Goal: Contribute content

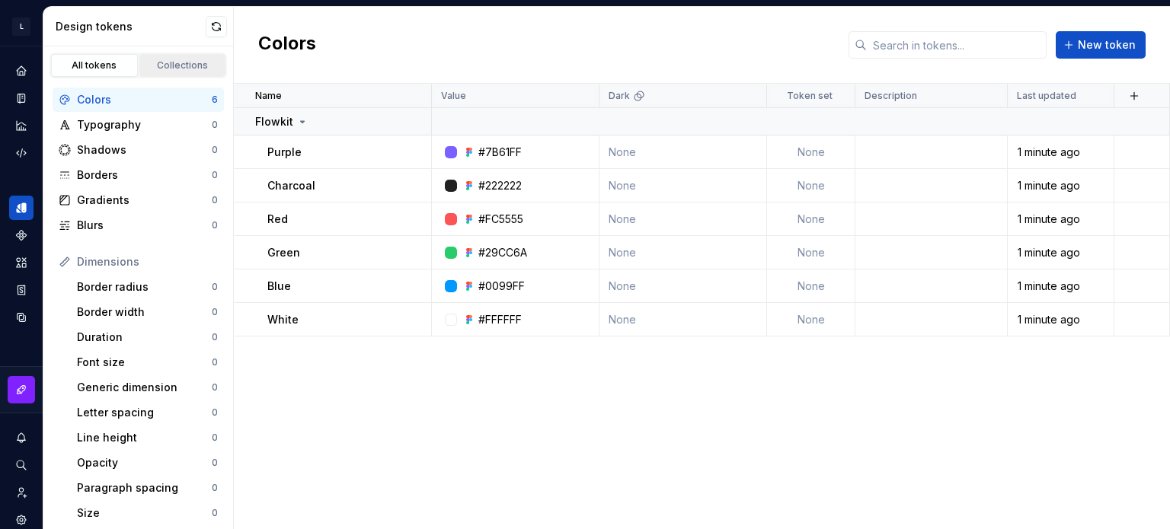
click at [188, 70] on div "Collections" at bounding box center [183, 65] width 76 height 12
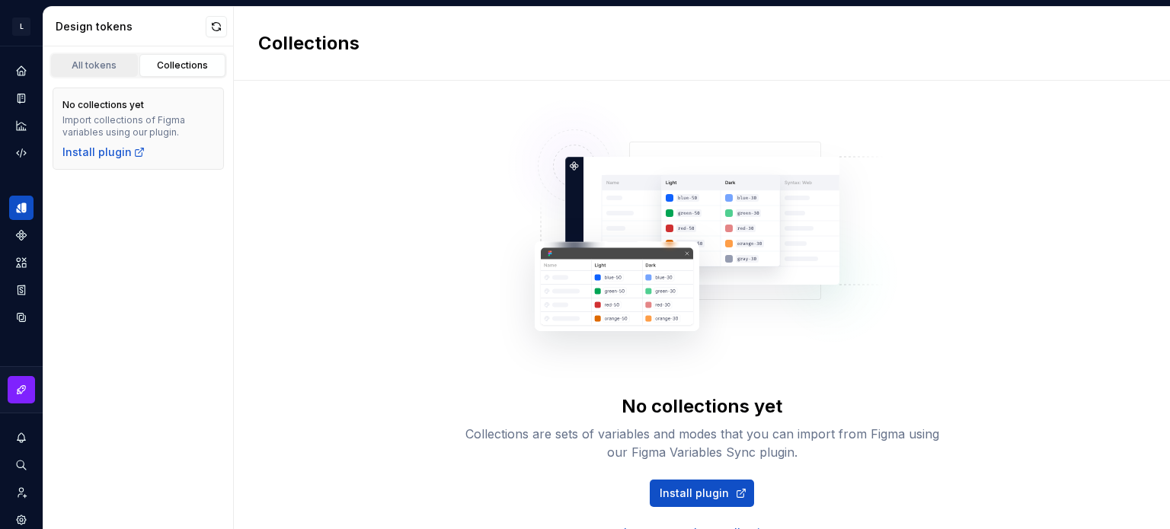
click at [111, 66] on div "All tokens" at bounding box center [94, 65] width 76 height 12
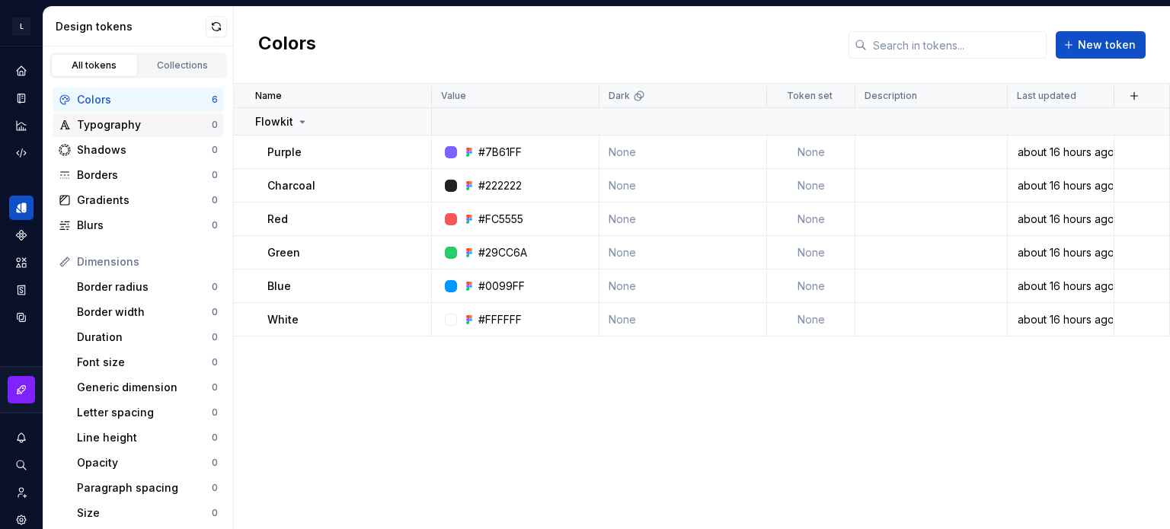
click at [116, 126] on div "Typography" at bounding box center [144, 124] width 135 height 15
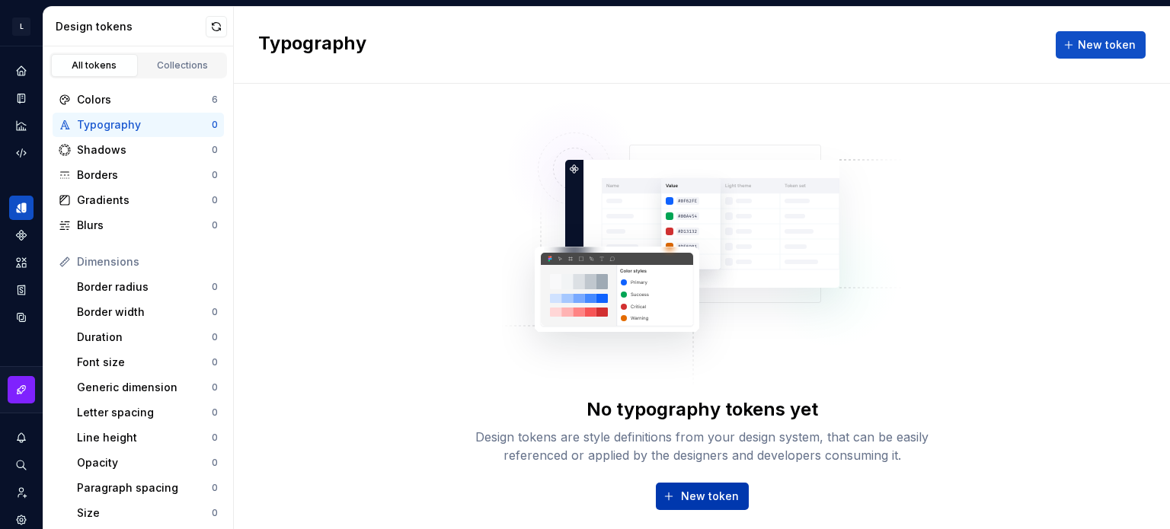
click at [677, 488] on button "New token" at bounding box center [702, 496] width 93 height 27
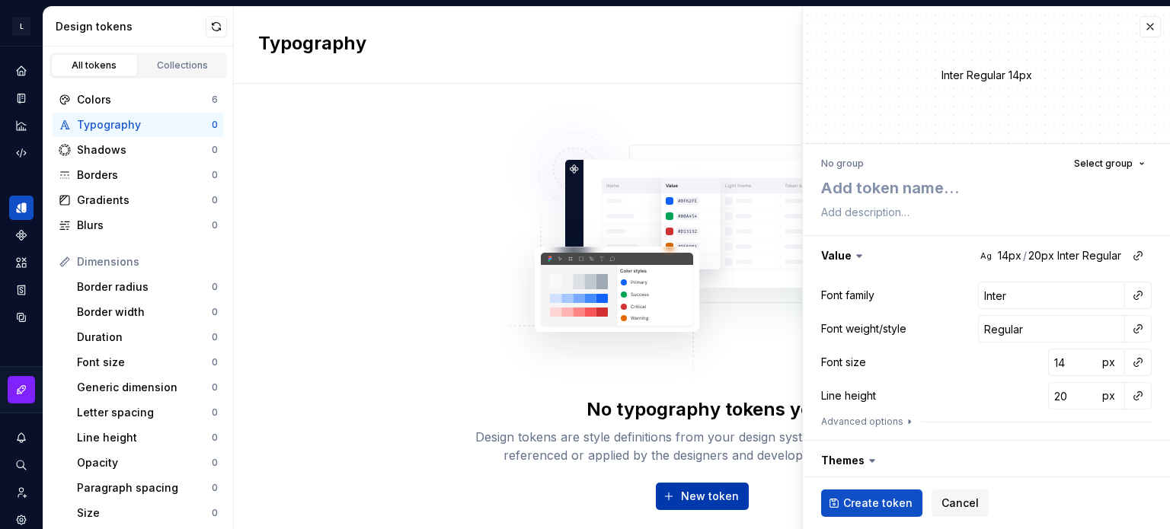
type textarea "*"
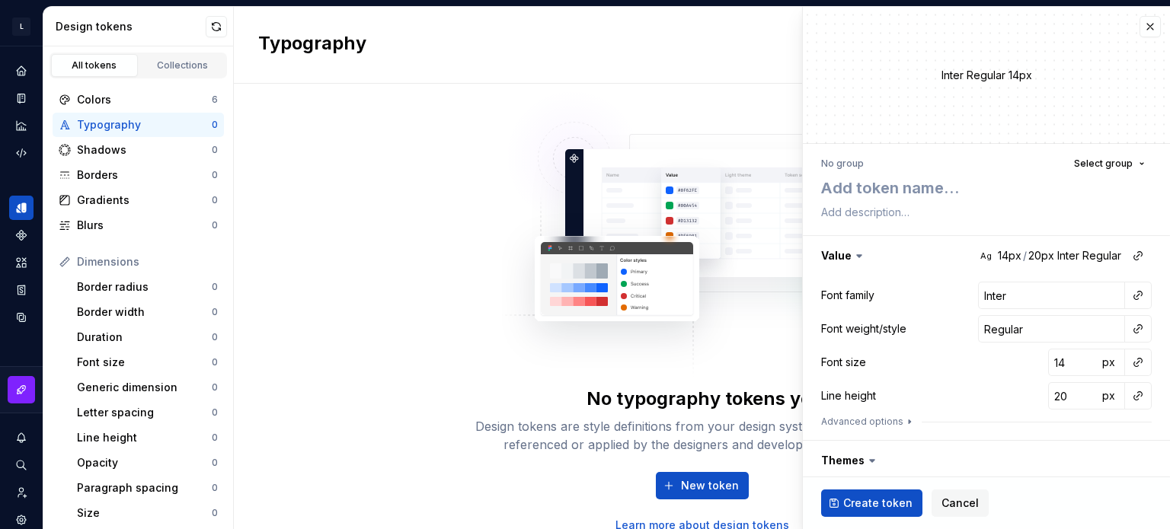
scroll to position [14, 0]
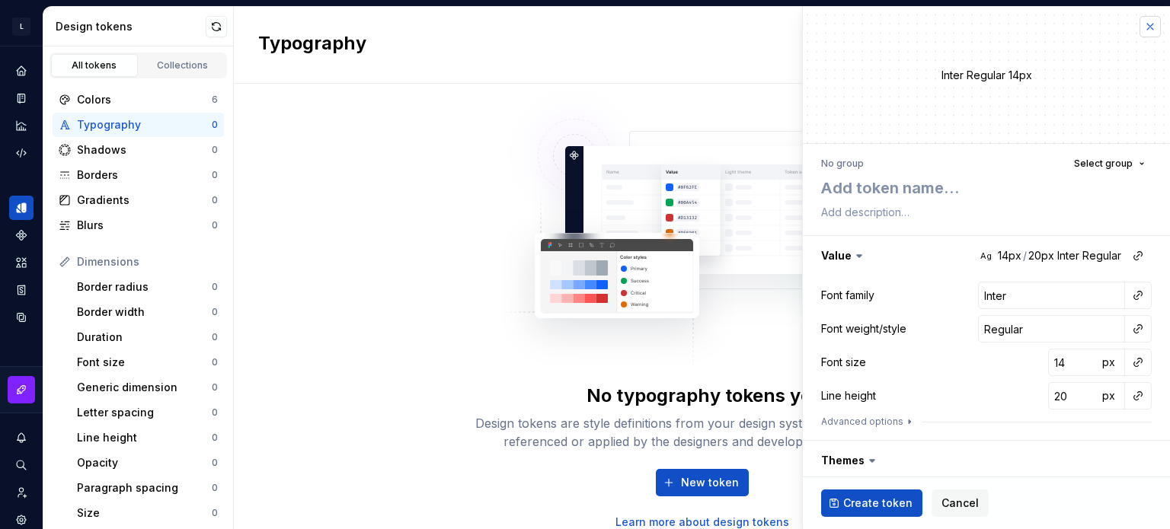
click at [1140, 25] on button "button" at bounding box center [1150, 26] width 21 height 21
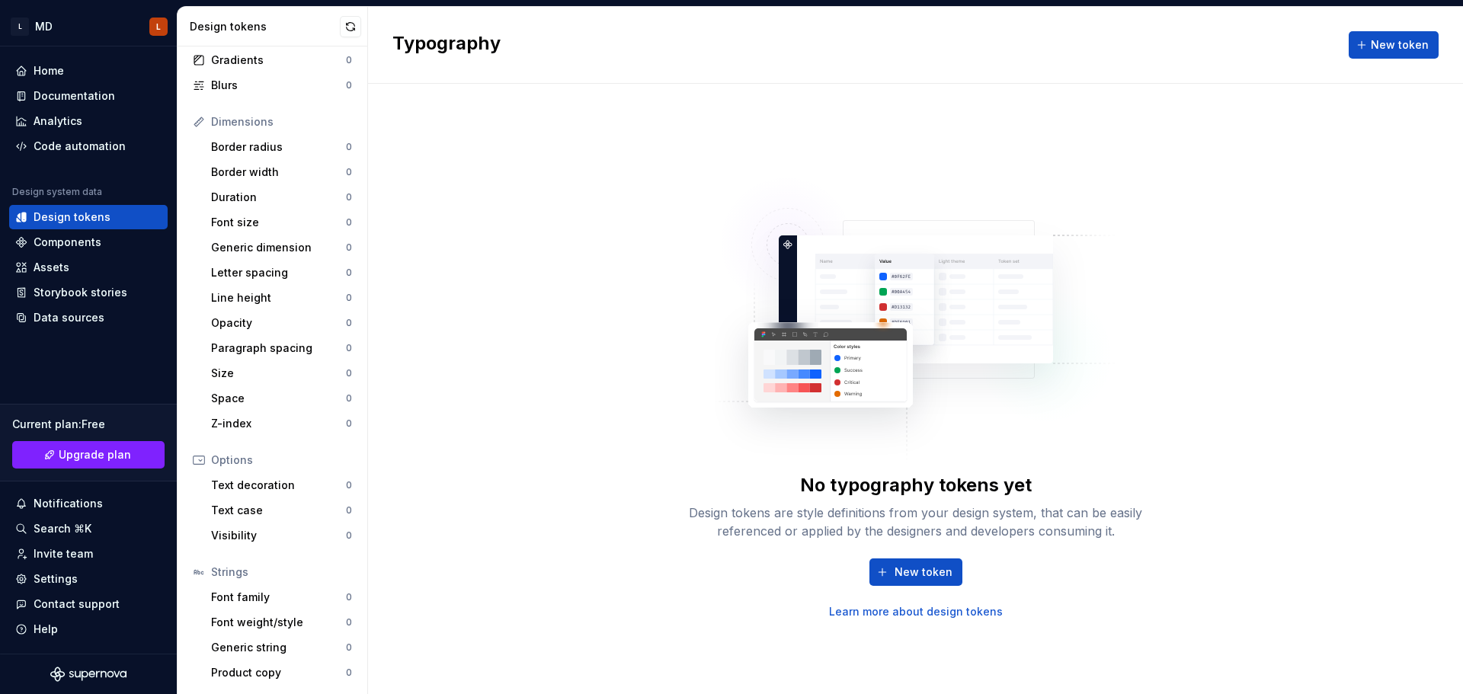
scroll to position [139, 0]
